Goal: Find specific page/section

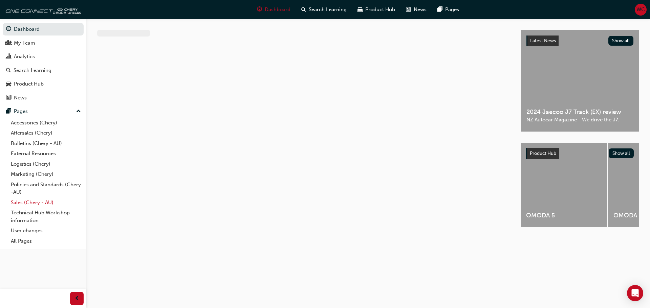
click at [34, 204] on link "Sales (Chery - AU)" at bounding box center [45, 203] width 75 height 10
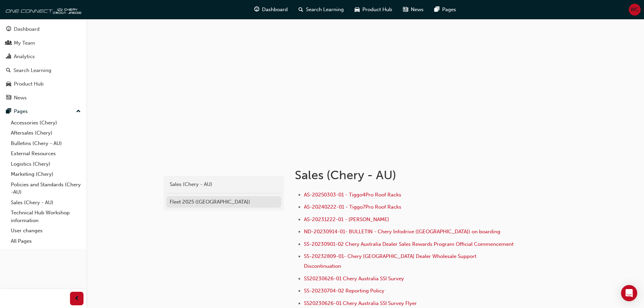
click at [202, 201] on div "Fleet 2025 ([GEOGRAPHIC_DATA])" at bounding box center [224, 202] width 108 height 8
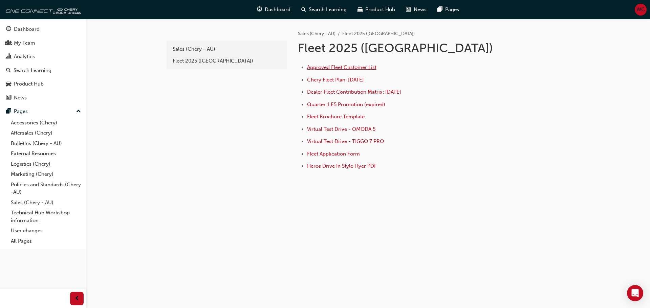
click at [355, 69] on span "Approved Fleet Customer List" at bounding box center [341, 67] width 69 height 6
